Goal: Register for event/course

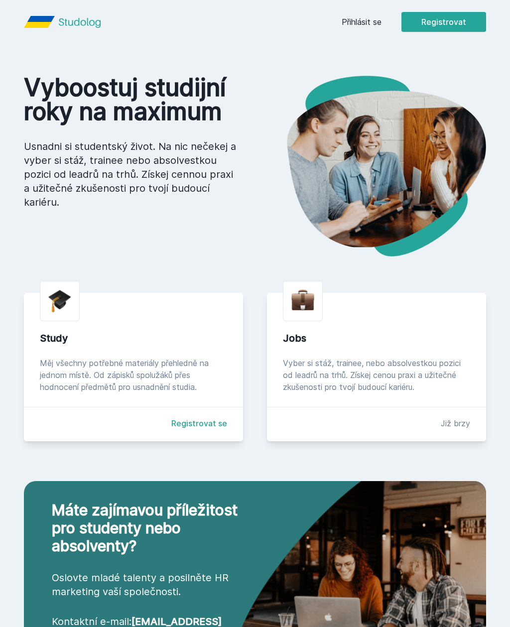
click at [447, 24] on button "Registrovat" at bounding box center [443, 22] width 85 height 20
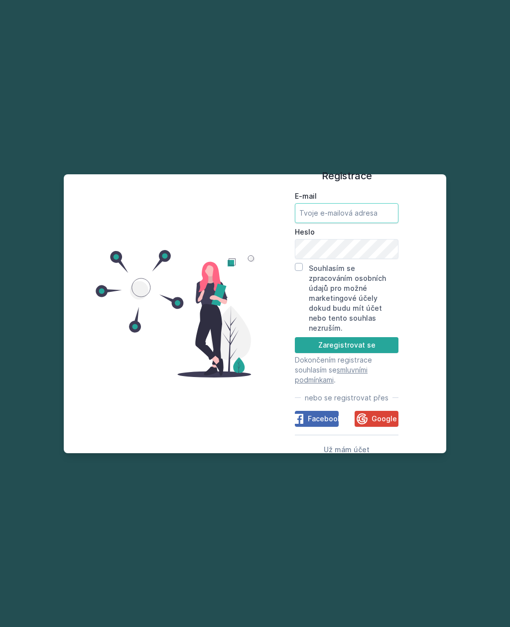
click at [360, 223] on input "E-mail" at bounding box center [347, 213] width 104 height 20
type input "blan05@vse@cz"
click at [379, 353] on button "Zaregistrovat se" at bounding box center [347, 345] width 104 height 16
click at [288, 294] on div "Registrace E-mail blan05@vse@cz Heslo Souhlasím se zpracováním osobních údajů p…" at bounding box center [346, 313] width 183 height 255
click at [301, 271] on input "Souhlasím se zpracováním osobních údajů pro možné marketingové účely dokud budu…" at bounding box center [299, 267] width 8 height 8
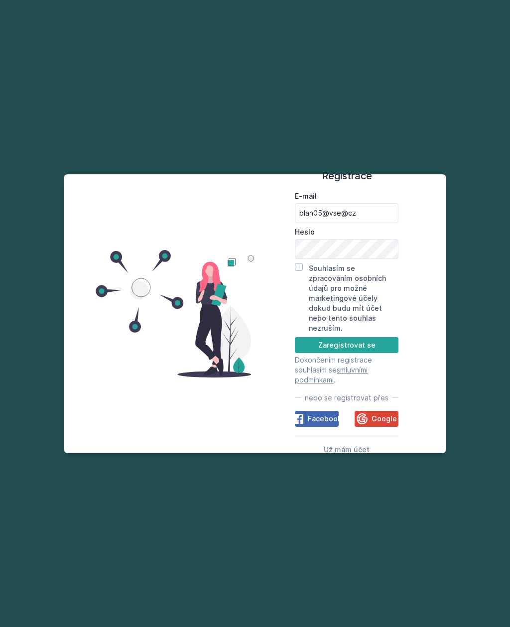
checkbox input "true"
click at [371, 353] on button "Zaregistrovat se" at bounding box center [347, 345] width 104 height 16
click at [362, 353] on button "Zaregistrovat se" at bounding box center [347, 345] width 104 height 16
click at [372, 352] on button "Zaregistrovat se" at bounding box center [347, 345] width 104 height 16
click at [364, 346] on button "Zaregistrovat se" at bounding box center [347, 345] width 104 height 16
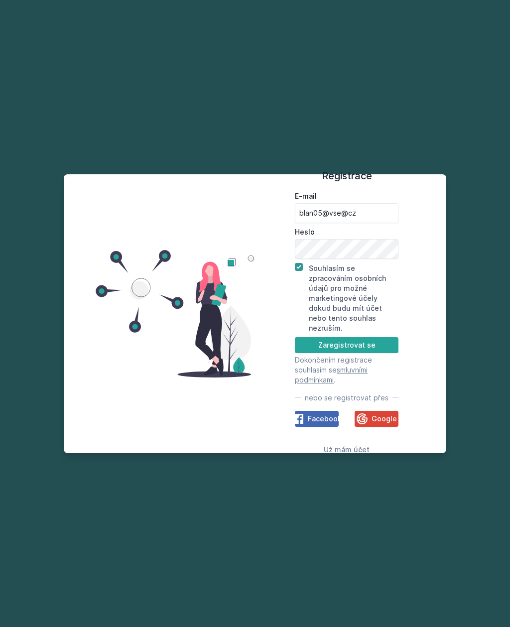
click at [359, 347] on button "Zaregistrovat se" at bounding box center [347, 345] width 104 height 16
click at [353, 345] on button "Zaregistrovat se" at bounding box center [347, 345] width 104 height 16
click at [354, 348] on button "Zaregistrovat se" at bounding box center [347, 345] width 104 height 16
click at [355, 353] on button "Zaregistrovat se" at bounding box center [347, 345] width 104 height 16
click at [358, 353] on button "Zaregistrovat se" at bounding box center [347, 345] width 104 height 16
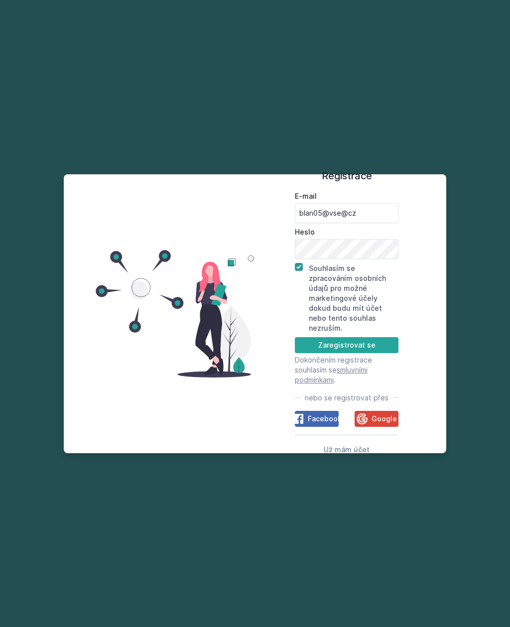
click at [357, 350] on button "Zaregistrovat se" at bounding box center [347, 345] width 104 height 16
click at [385, 347] on button "Zaregistrovat se" at bounding box center [347, 345] width 104 height 16
click at [383, 347] on button "Zaregistrovat se" at bounding box center [347, 345] width 104 height 16
click at [379, 345] on button "Zaregistrovat se" at bounding box center [347, 345] width 104 height 16
click at [378, 346] on button "Zaregistrovat se" at bounding box center [347, 345] width 104 height 16
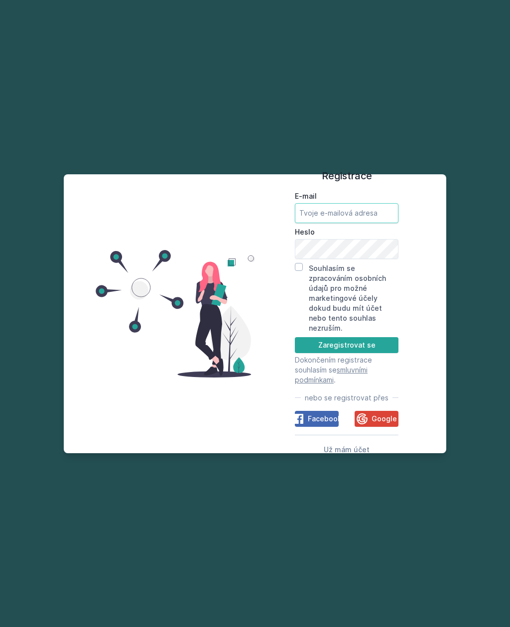
click at [367, 223] on input "E-mail" at bounding box center [347, 213] width 104 height 20
type input "[EMAIL_ADDRESS][DOMAIN_NAME]"
click at [300, 271] on input "Souhlasím se zpracováním osobních údajů pro možné marketingové účely dokud budu…" at bounding box center [299, 267] width 8 height 8
checkbox input "true"
click at [380, 348] on button "Zaregistrovat se" at bounding box center [347, 345] width 104 height 16
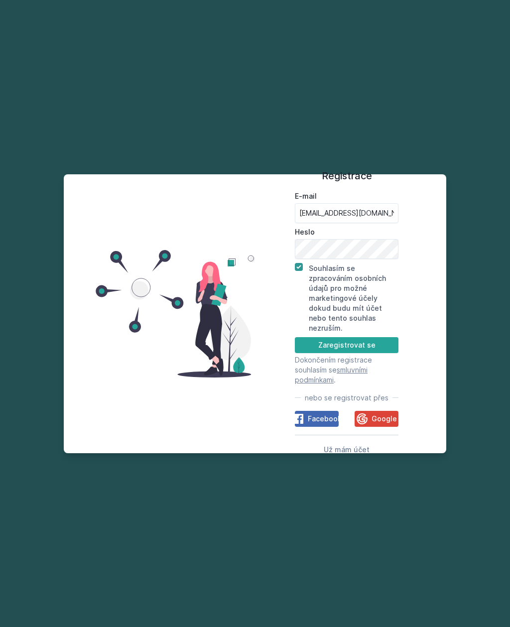
click at [368, 350] on button "Zaregistrovat se" at bounding box center [347, 345] width 104 height 16
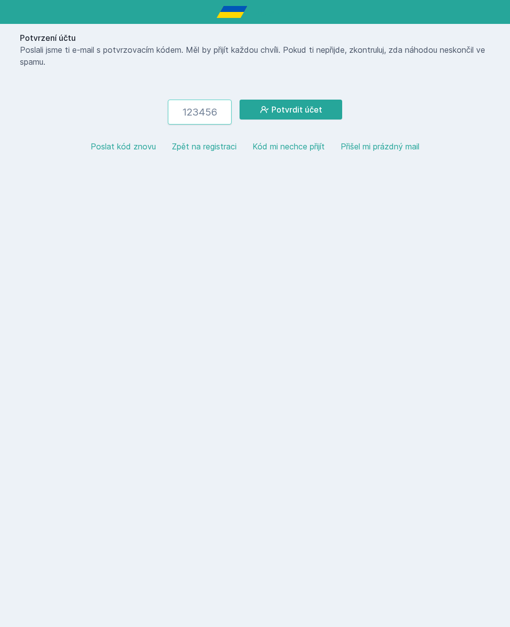
click at [204, 118] on input "number" at bounding box center [200, 112] width 64 height 25
paste input "147029"
type input "147029"
click at [325, 112] on button "Potvrdit účet" at bounding box center [290, 110] width 103 height 20
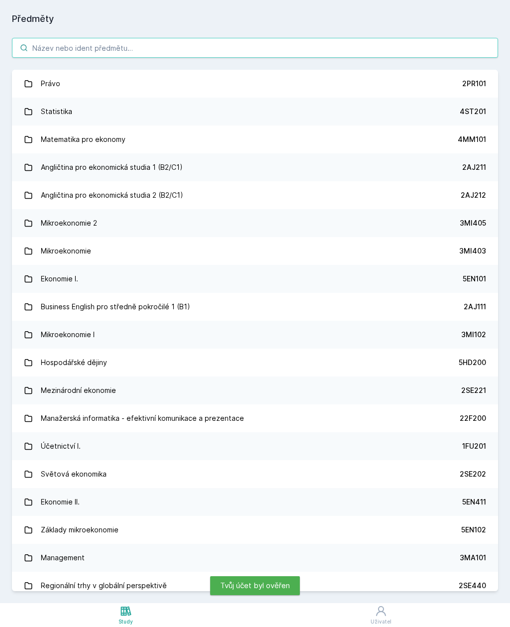
click at [416, 43] on input "search" at bounding box center [255, 48] width 486 height 20
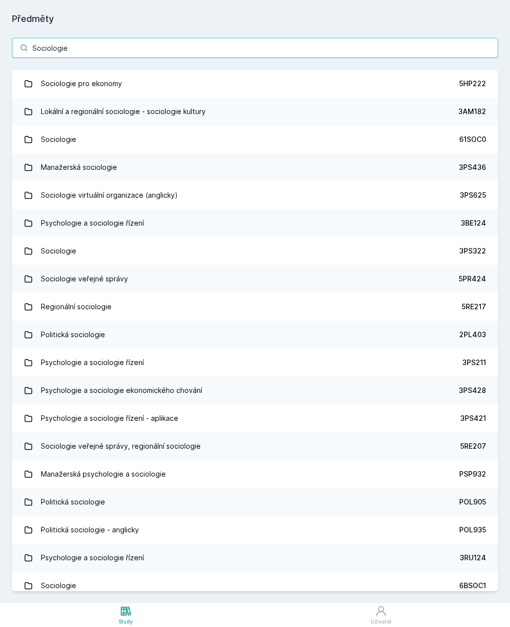
type input "Sociologie"
click at [409, 81] on link "Sociologie pro ekonomy 5HP222" at bounding box center [255, 84] width 486 height 28
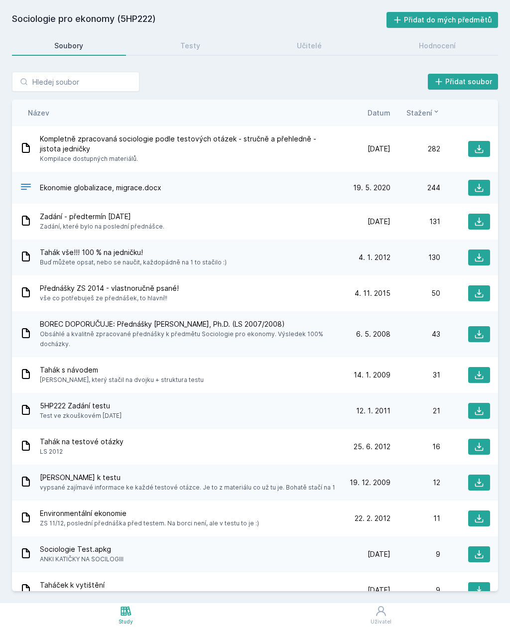
click at [482, 370] on icon at bounding box center [479, 375] width 10 height 10
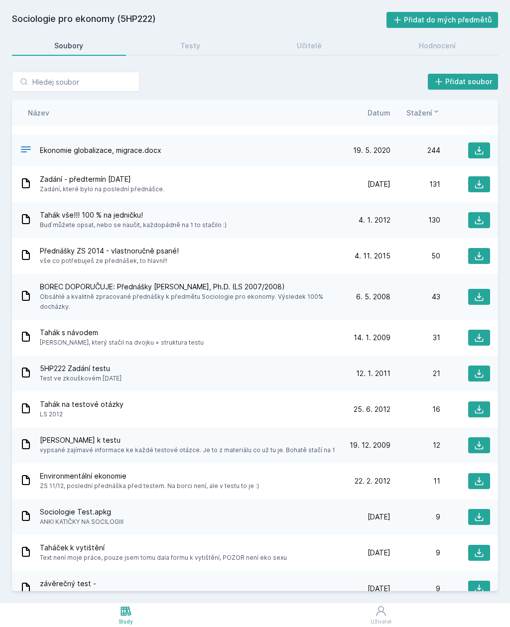
scroll to position [37, 0]
click at [202, 521] on div "Sociologie Test.apkg ANKI KATIČKY NA SOCILOGIII 14. 5. 25 14. 5. 2025 9" at bounding box center [255, 517] width 486 height 36
click at [325, 509] on div "Sociologie Test.apkg ANKI KATIČKY NA SOCILOGIII" at bounding box center [180, 517] width 321 height 20
click at [89, 517] on span "ANKI KATIČKY NA SOCILOGIII" at bounding box center [82, 522] width 84 height 10
click at [99, 507] on span "Sociologie Test.apkg" at bounding box center [82, 512] width 84 height 10
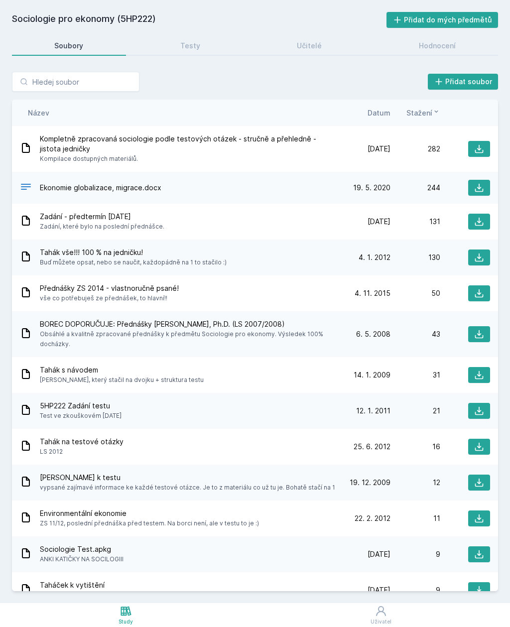
scroll to position [0, 0]
click at [474, 406] on icon at bounding box center [479, 411] width 10 height 10
click at [482, 478] on icon at bounding box center [479, 482] width 8 height 8
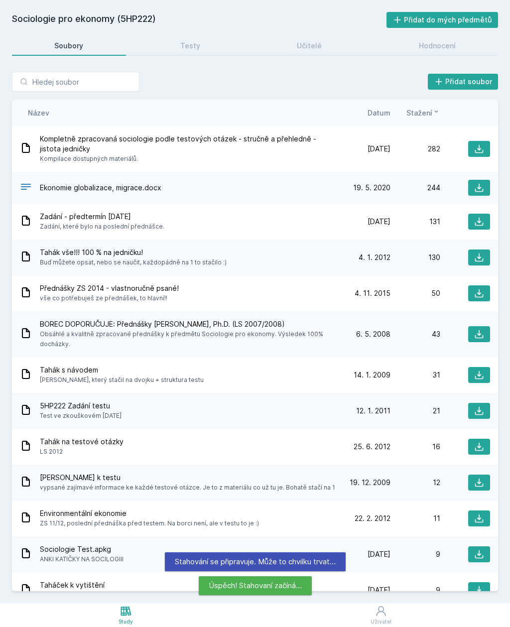
scroll to position [2, 0]
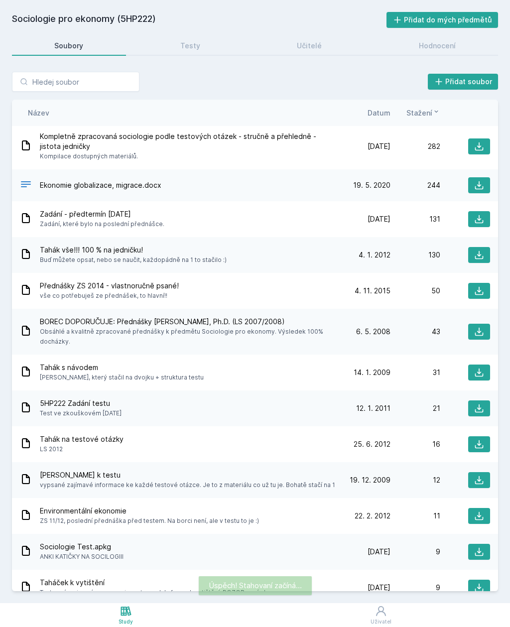
click at [487, 472] on button at bounding box center [479, 480] width 22 height 16
click at [70, 213] on span "Zadání - předtermín 11.5.2016" at bounding box center [102, 214] width 124 height 10
click at [70, 220] on span "Zadání, které bylo na poslední přednášce." at bounding box center [102, 224] width 124 height 10
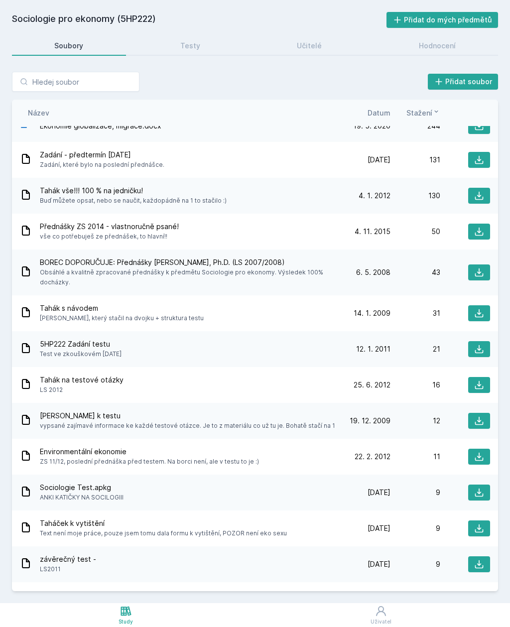
scroll to position [56, 0]
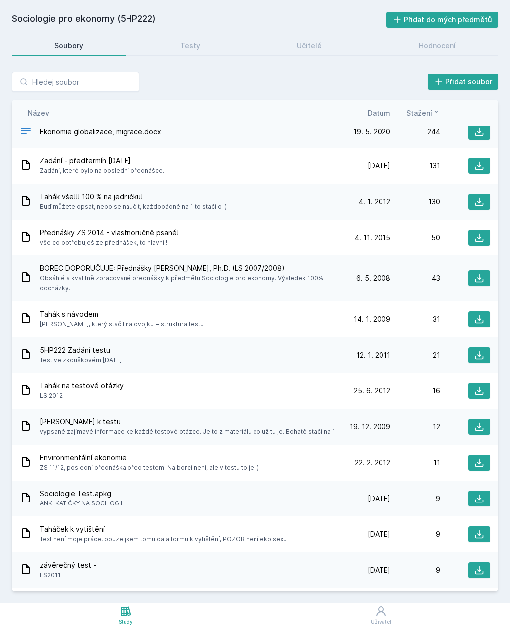
click at [56, 488] on span "Sociologie Test.apkg" at bounding box center [82, 493] width 84 height 10
click at [479, 494] on icon at bounding box center [479, 498] width 8 height 8
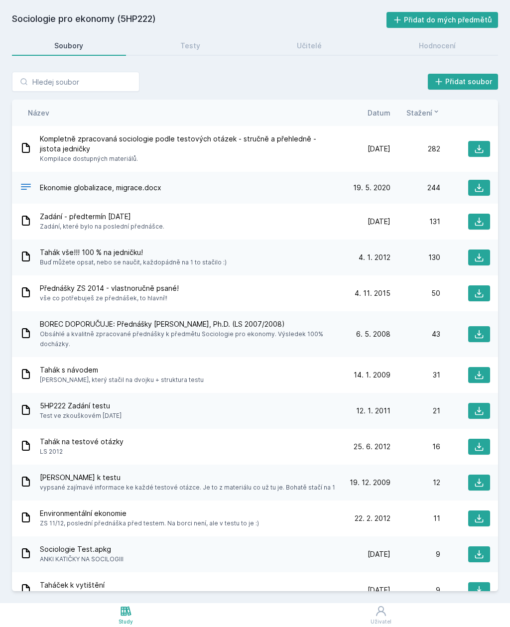
scroll to position [0, 0]
click at [67, 152] on span "Kompletně zpracovaná sociologie podle testových otázek - stručně a přehledně - …" at bounding box center [188, 144] width 297 height 20
click at [470, 141] on button at bounding box center [479, 149] width 22 height 16
click at [488, 148] on button at bounding box center [479, 149] width 22 height 16
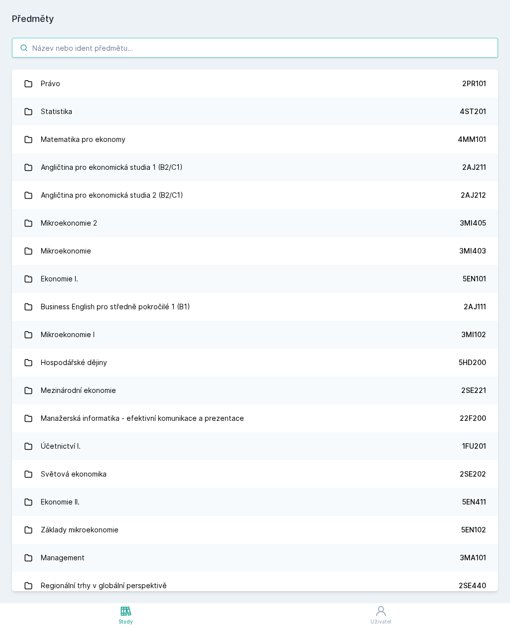
click at [450, 56] on input "search" at bounding box center [255, 48] width 486 height 20
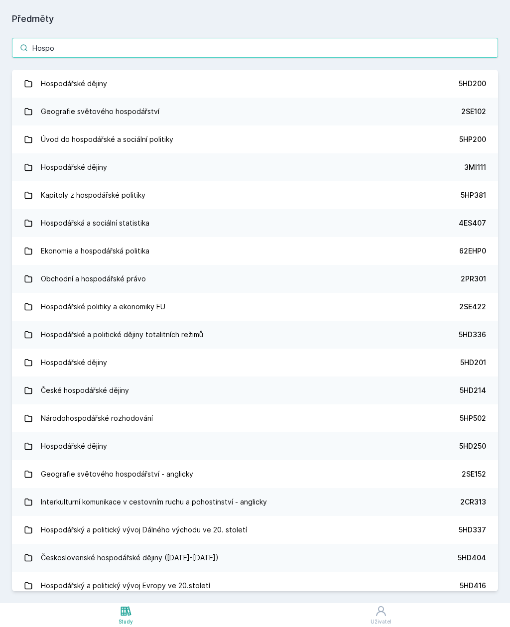
type input "Hospod"
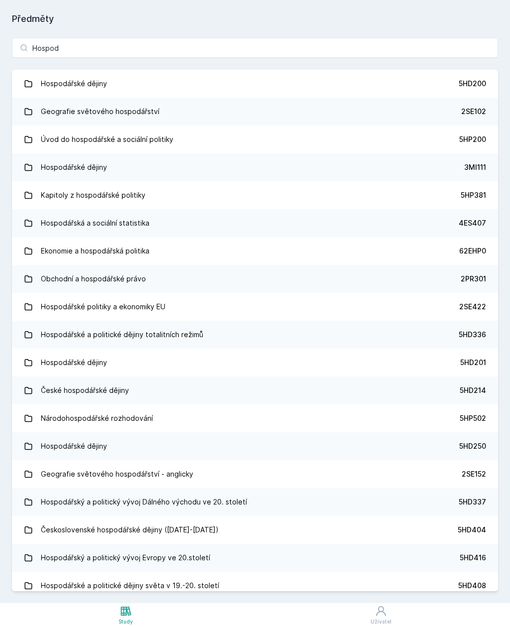
click at [206, 72] on link "Hospodářské dějiny 5HD200" at bounding box center [255, 84] width 486 height 28
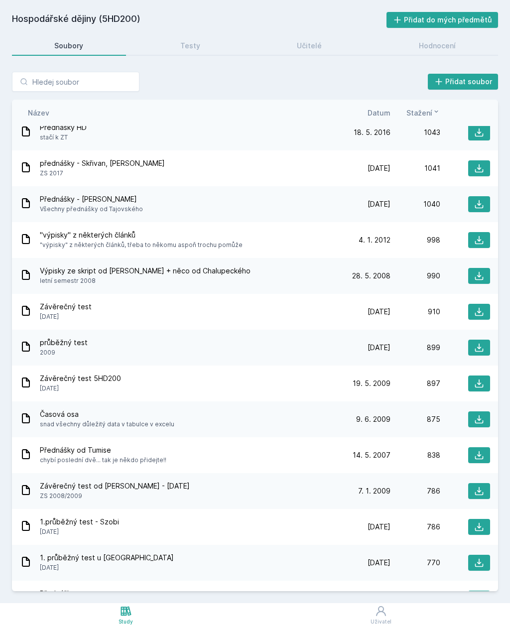
scroll to position [498, 0]
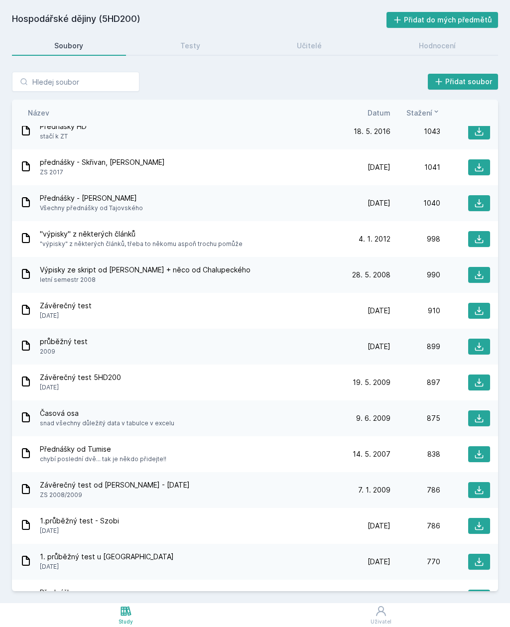
click at [486, 307] on button at bounding box center [479, 311] width 22 height 16
click at [482, 381] on icon at bounding box center [479, 382] width 10 height 10
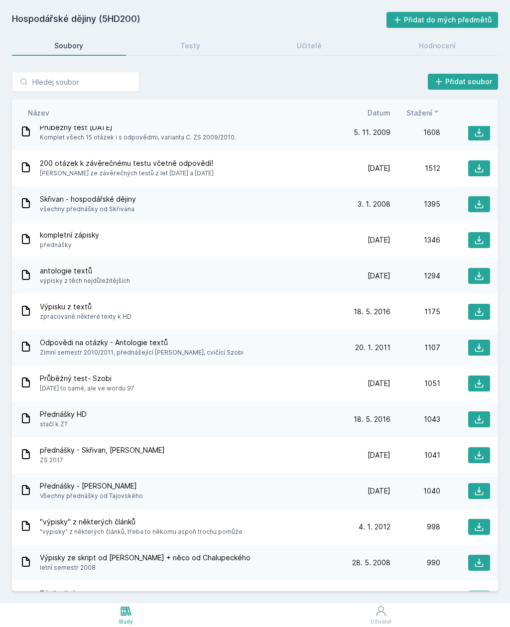
click at [328, 49] on link "Učitelé" at bounding box center [309, 46] width 110 height 20
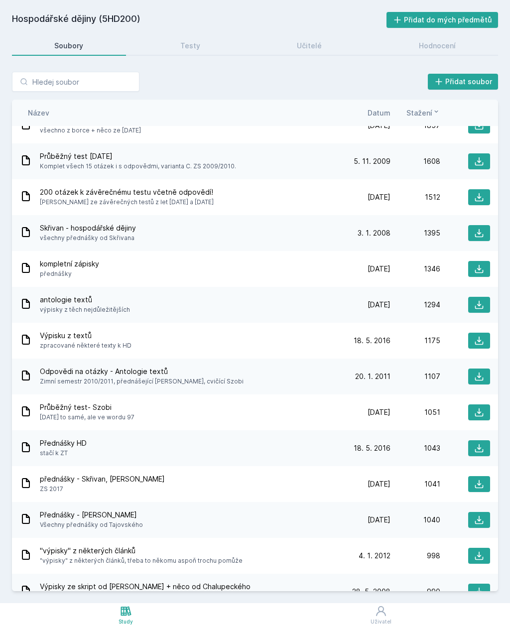
click at [329, 44] on link "Učitelé" at bounding box center [309, 46] width 110 height 20
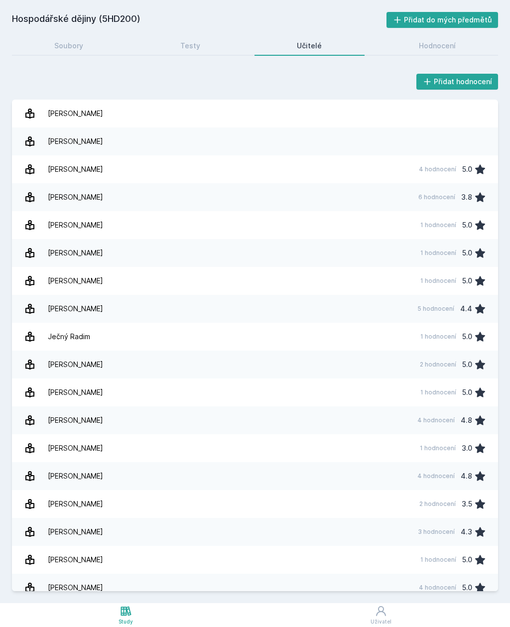
click at [64, 308] on div "Chalupecký Petr" at bounding box center [75, 309] width 55 height 20
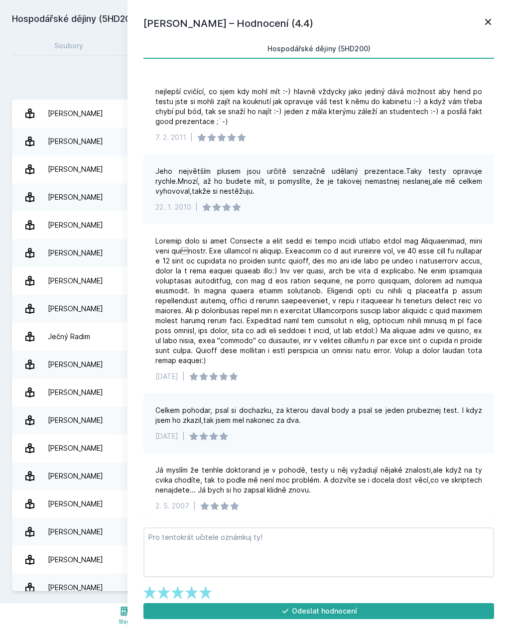
click at [493, 17] on icon at bounding box center [488, 22] width 12 height 12
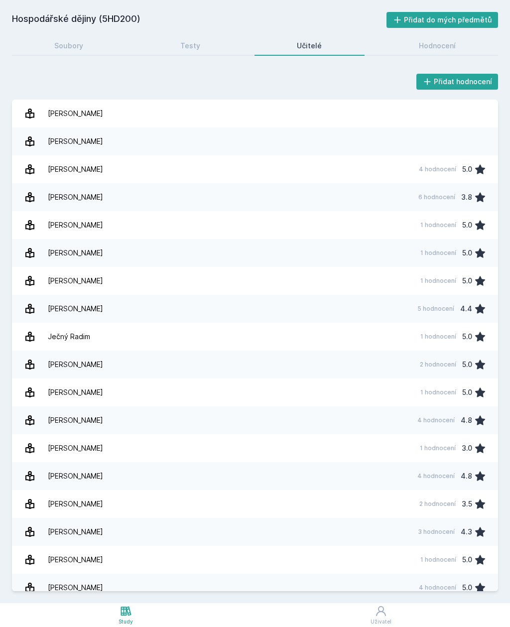
click at [496, 385] on link "Košťáková Tereza 1 hodnocení 5.0" at bounding box center [255, 392] width 486 height 28
